Goal: Task Accomplishment & Management: Use online tool/utility

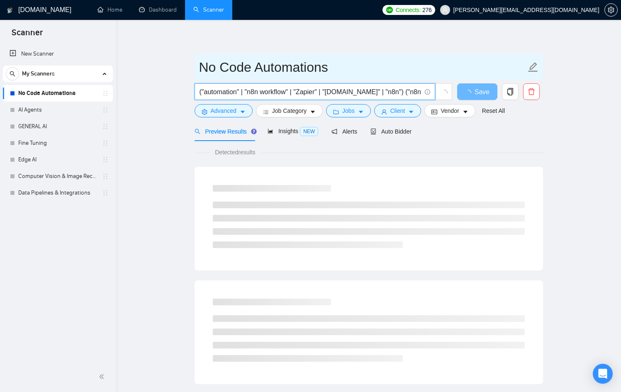
drag, startPoint x: 303, startPoint y: 88, endPoint x: 533, endPoint y: 78, distance: 229.6
click at [533, 78] on form "No Code Automations ("automation" | "n8n workflow" | "Zapier" | "[DOMAIN_NAME]"…" at bounding box center [369, 88] width 348 height 68
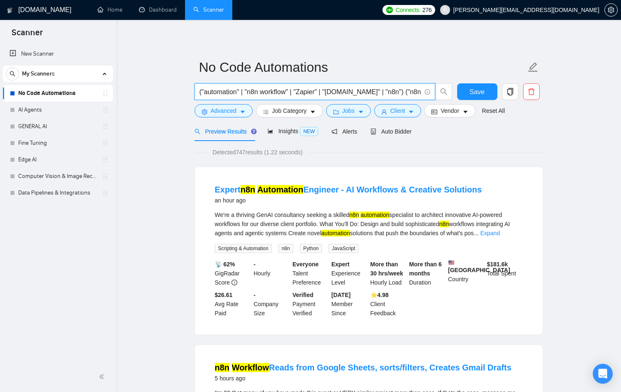
drag, startPoint x: 386, startPoint y: 94, endPoint x: 508, endPoint y: 127, distance: 126.5
click at [407, 95] on input "("automation" | "n8n workflow" | "Zapier" | "[DOMAIN_NAME]" | "n8n") ("n8n auto…" at bounding box center [309, 92] width 221 height 10
drag, startPoint x: 407, startPoint y: 95, endPoint x: 495, endPoint y: 88, distance: 88.2
click at [495, 88] on div "("automation" | "n8n workflow" | "Zapier" | "[DOMAIN_NAME]" | "n8n") ("n8n auto…" at bounding box center [367, 93] width 348 height 21
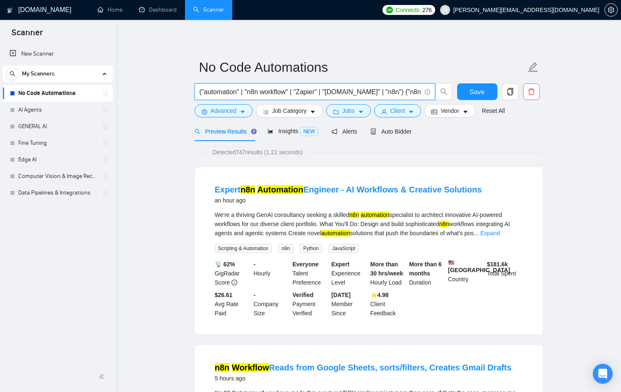
click at [377, 91] on input "("automation" | "n8n workflow" | "Zapier" | "[DOMAIN_NAME]" | "n8n") ("n8n auto…" at bounding box center [309, 92] width 221 height 10
drag, startPoint x: 420, startPoint y: 92, endPoint x: 252, endPoint y: 93, distance: 168.0
click at [252, 93] on input "("automation" | "n8n workflow" | "Zapier" | "[DOMAIN_NAME]" | "n8n") ("n8n auto…" at bounding box center [309, 92] width 221 height 10
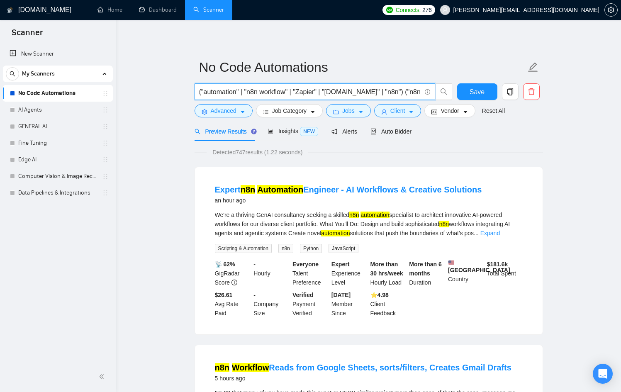
click at [415, 90] on span "("automation" | "n8n workflow" | "Zapier" | "[DOMAIN_NAME]" | "n8n") ("n8n auto…" at bounding box center [315, 91] width 241 height 17
drag, startPoint x: 415, startPoint y: 90, endPoint x: 425, endPoint y: 91, distance: 10.4
click at [425, 91] on span "("automation" | "n8n workflow" | "Zapier" | "[DOMAIN_NAME]" | "n8n") ("n8n auto…" at bounding box center [315, 91] width 241 height 17
drag, startPoint x: 387, startPoint y: 94, endPoint x: 452, endPoint y: 89, distance: 65.8
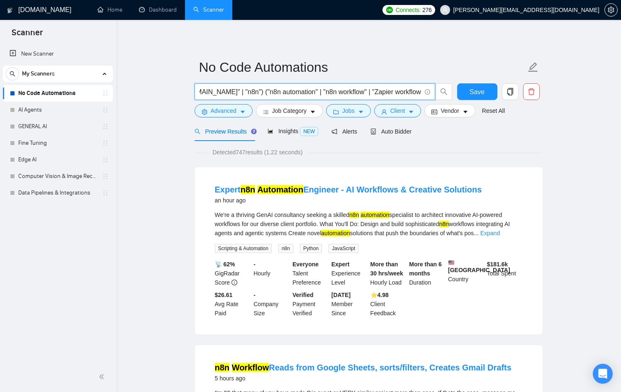
click at [452, 89] on span "("automation" | "n8n workflow" | "Zapier" | "[DOMAIN_NAME]" | "n8n") ("n8n auto…" at bounding box center [324, 91] width 258 height 17
paste input "("n8n automation" | "n8n workflow" | "Zapier workflow")"
click at [286, 88] on input "("automation" | "n8n workflow" | "Zapier" | "[DOMAIN_NAME]" | "n8n") ("n8n auto…" at bounding box center [309, 92] width 221 height 10
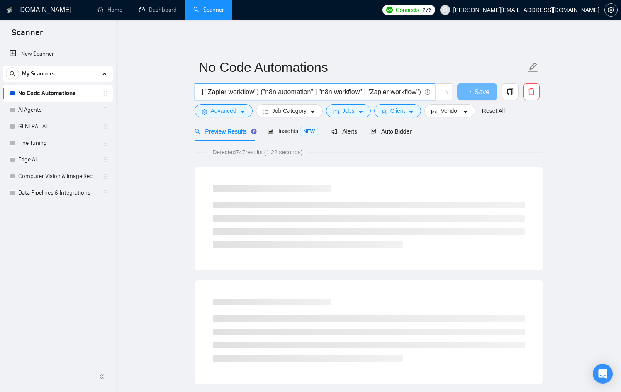
click at [286, 88] on input "("automation" | "n8n workflow" | "Zapier" | "[DOMAIN_NAME]" | "n8n") ("n8n auto…" at bounding box center [309, 92] width 221 height 10
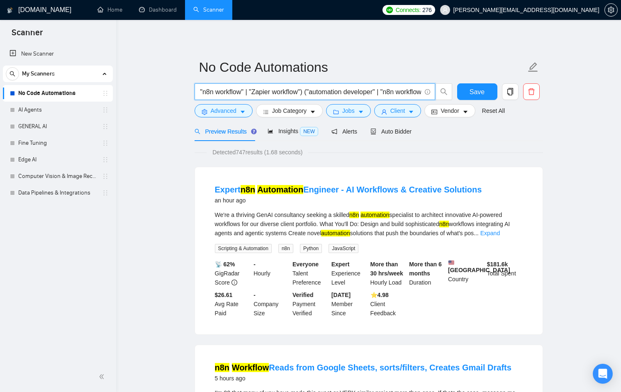
click at [402, 89] on input "("automation" | "n8n workflow" | "Zapier" | "[DOMAIN_NAME]" | "n8n") ("n8n auto…" at bounding box center [309, 92] width 221 height 10
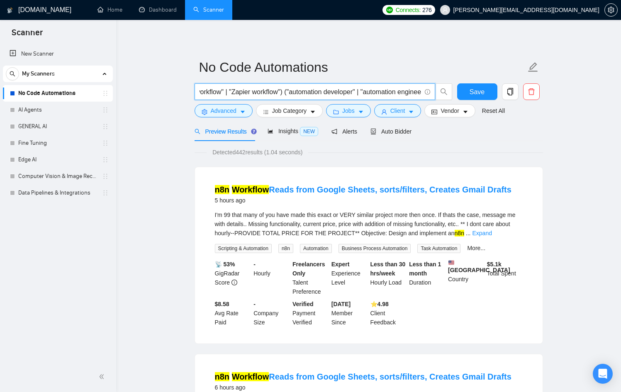
scroll to position [0, 286]
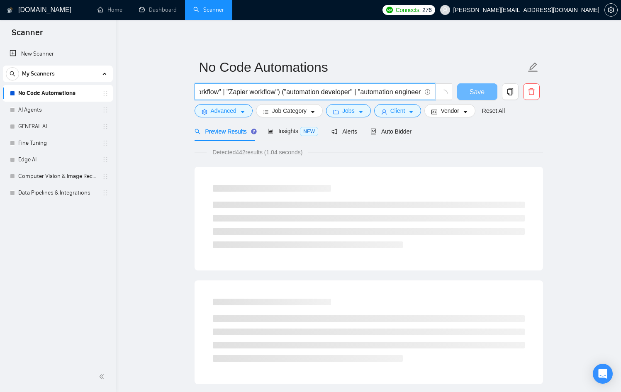
click at [381, 92] on input "("automation" | "n8n workflow" | "Zapier" | "[DOMAIN_NAME]" | "n8n") ("n8n auto…" at bounding box center [309, 92] width 221 height 10
drag, startPoint x: 377, startPoint y: 92, endPoint x: 444, endPoint y: 90, distance: 66.8
click at [444, 90] on span "("automation" | "n8n workflow" | "Zapier" | "[DOMAIN_NAME]" | "n8n") ("n8n auto…" at bounding box center [324, 91] width 258 height 17
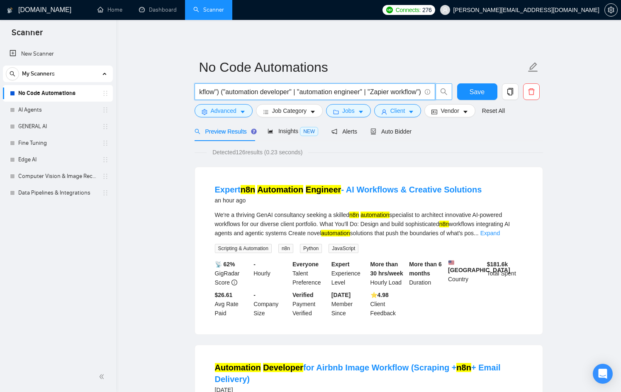
click at [395, 91] on input "("automation" | "n8n workflow" | "Zapier" | "[DOMAIN_NAME]" | "n8n") ("n8n auto…" at bounding box center [309, 92] width 221 height 10
click at [254, 93] on input "("automation" | "n8n workflow" | "Zapier" | "[DOMAIN_NAME]" | "n8n") ("n8n auto…" at bounding box center [309, 92] width 221 height 10
drag, startPoint x: 360, startPoint y: 92, endPoint x: 214, endPoint y: 88, distance: 146.5
click at [214, 88] on input "("automation" | "n8n workflow" | "Zapier" | "[DOMAIN_NAME]" | "n8n") ("n8n auto…" at bounding box center [309, 92] width 221 height 10
drag, startPoint x: 214, startPoint y: 90, endPoint x: 358, endPoint y: 90, distance: 143.9
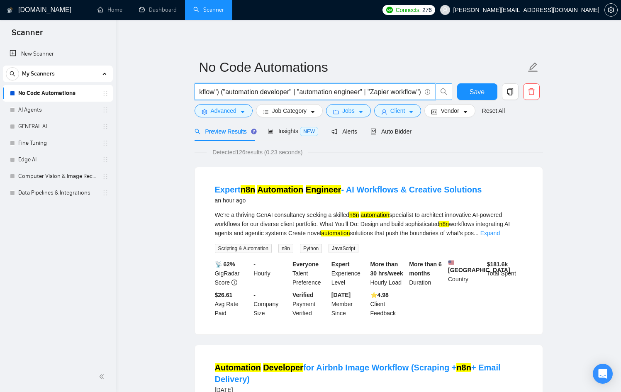
click at [358, 90] on input "("automation" | "n8n workflow" | "Zapier" | "[DOMAIN_NAME]" | "n8n") ("n8n auto…" at bounding box center [309, 92] width 221 height 10
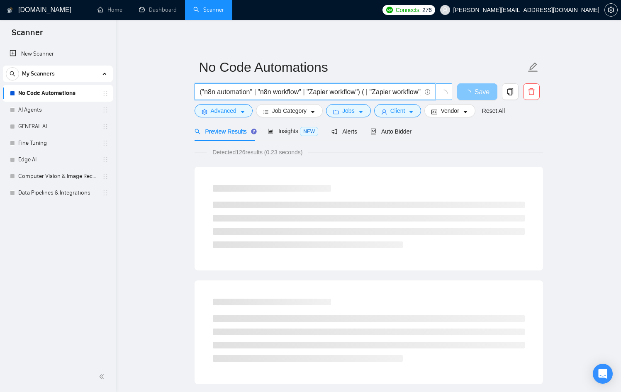
drag, startPoint x: 358, startPoint y: 91, endPoint x: 467, endPoint y: 89, distance: 109.1
click at [467, 89] on div "("automation" | "n8n workflow" | "Zapier" | "[DOMAIN_NAME]" | "n8n") ("n8n auto…" at bounding box center [367, 93] width 348 height 21
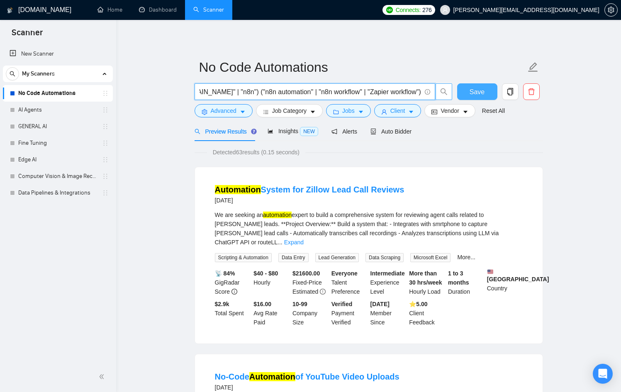
scroll to position [0, 142]
click at [421, 93] on span "("automation" | "n8n workflow" | "Zapier" | "[DOMAIN_NAME]" | "n8n") ("n8n auto…" at bounding box center [315, 91] width 241 height 17
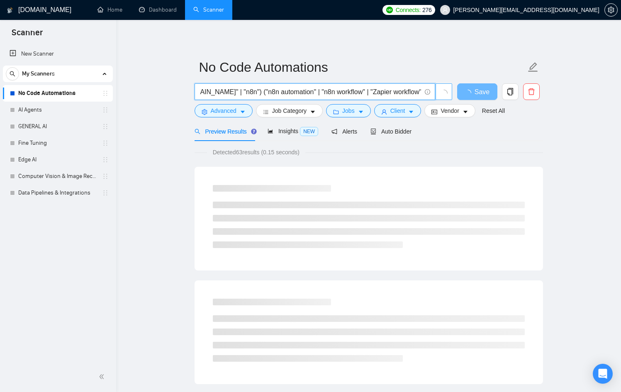
click at [417, 91] on input "("automation" | "n8n workflow" | "Zapier" | "[DOMAIN_NAME]" | "n8n") ("n8n auto…" at bounding box center [309, 92] width 221 height 10
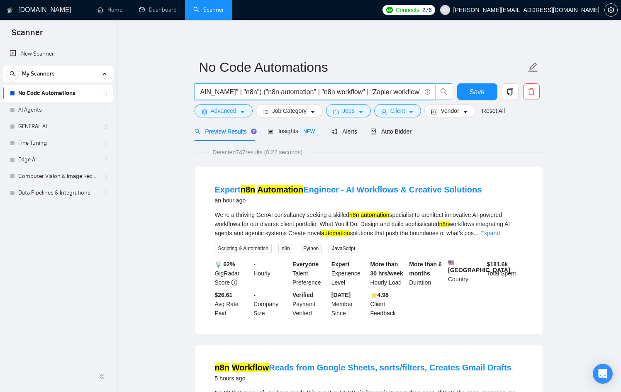
paste input ""automation developer" | "automation engineer""
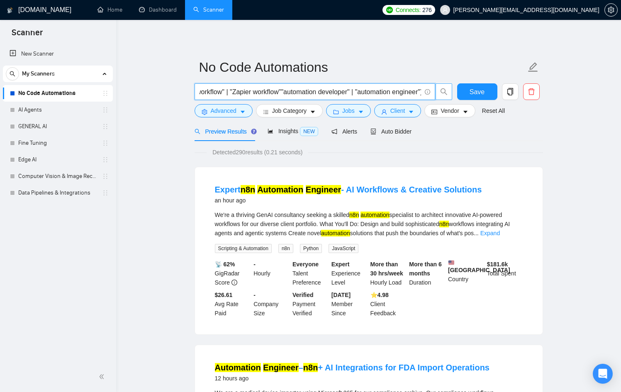
click at [351, 93] on input "("automation" | "n8n workflow" | "Zapier" | "[DOMAIN_NAME]" | "n8n") ("n8n auto…" at bounding box center [309, 92] width 221 height 10
click at [277, 92] on input "("automation" | "n8n workflow" | "Zapier" | "[DOMAIN_NAME]" | "n8n") ("n8n auto…" at bounding box center [309, 92] width 221 height 10
paste input "|"
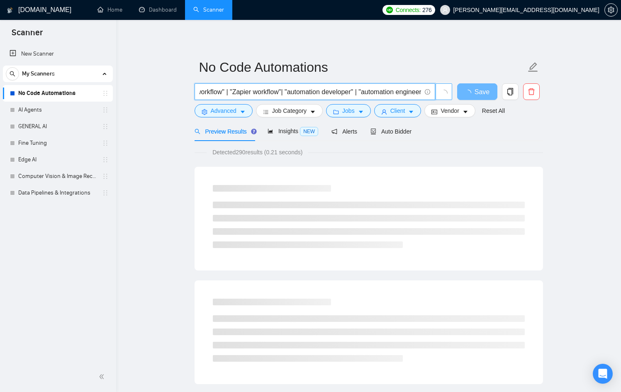
click at [277, 95] on input "("automation" | "n8n workflow" | "Zapier" | "[DOMAIN_NAME]" | "n8n") ("n8n auto…" at bounding box center [309, 92] width 221 height 10
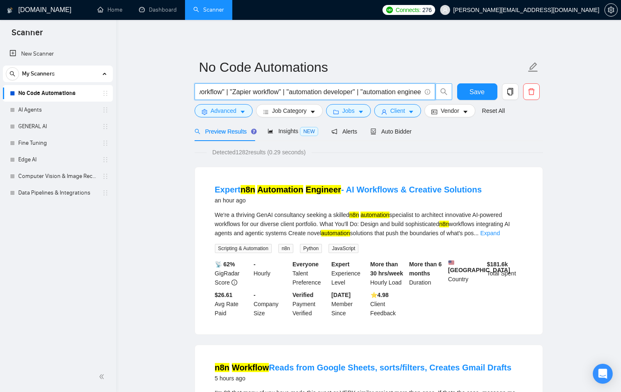
type input "("automation" | "n8n workflow" | "Zapier" | "[DOMAIN_NAME]" | "n8n") ("n8n auto…"
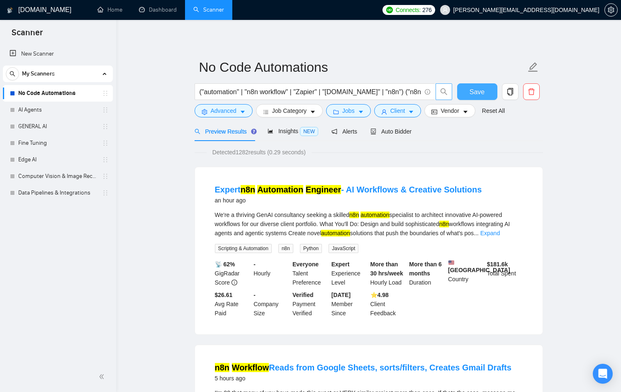
click at [480, 90] on span "Save" at bounding box center [477, 92] width 15 height 10
